Goal: Understand process/instructions: Learn how to perform a task or action

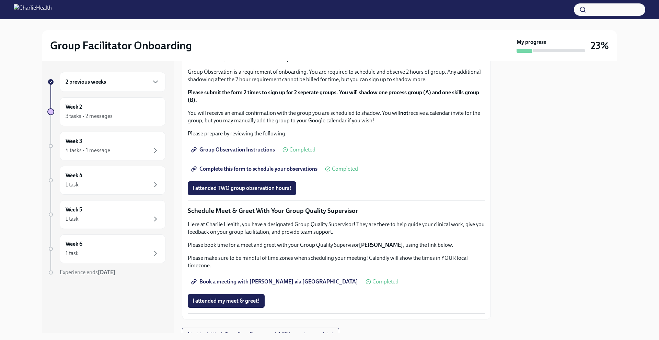
scroll to position [348, 0]
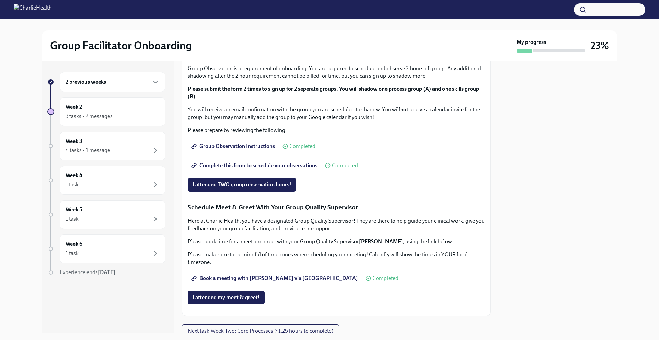
click at [239, 15] on span "I completed these three Docebo courses!" at bounding box center [241, 11] width 96 height 7
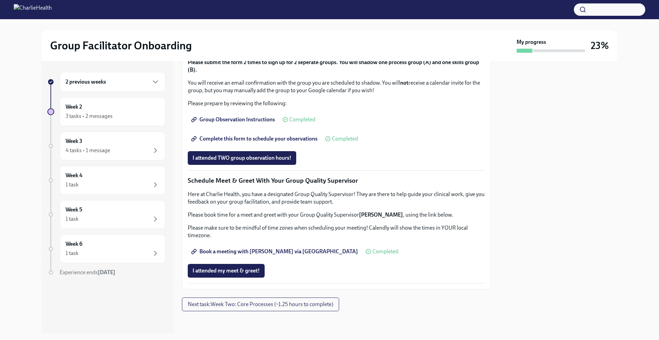
scroll to position [526, 0]
click at [251, 162] on span "I attended TWO group observation hours!" at bounding box center [242, 158] width 99 height 7
click at [321, 304] on span "Next task : Week Two: Core Processes (~1.25 hours to complete)" at bounding box center [260, 304] width 145 height 7
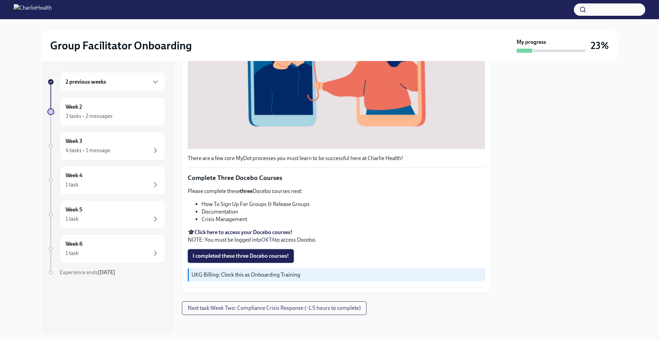
scroll to position [203, 0]
click at [126, 115] on div "3 tasks • 2 messages" at bounding box center [113, 116] width 94 height 8
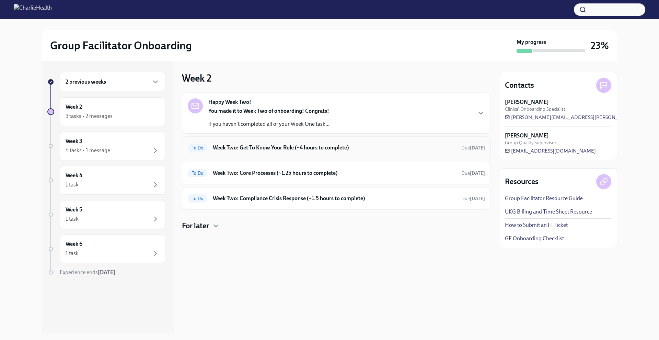
click at [388, 150] on h6 "Week Two: Get To Know Your Role (~4 hours to complete)" at bounding box center [334, 148] width 243 height 8
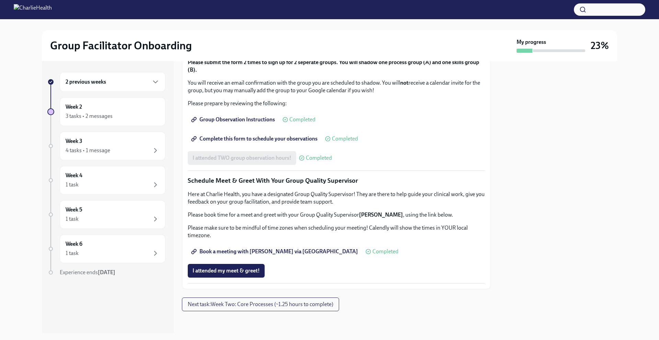
scroll to position [594, 0]
click at [294, 305] on span "Next task : Week Two: Core Processes (~1.25 hours to complete)" at bounding box center [260, 304] width 145 height 7
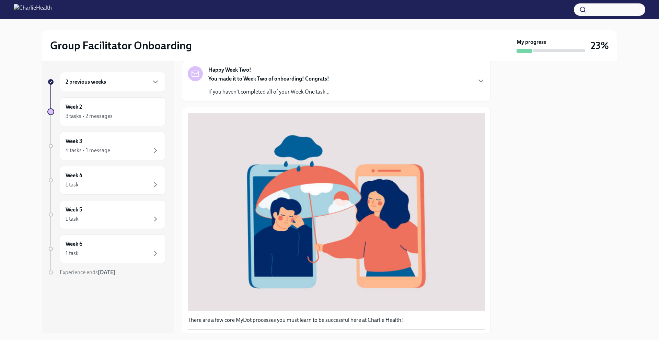
scroll to position [203, 0]
